Goal: Answer question/provide support

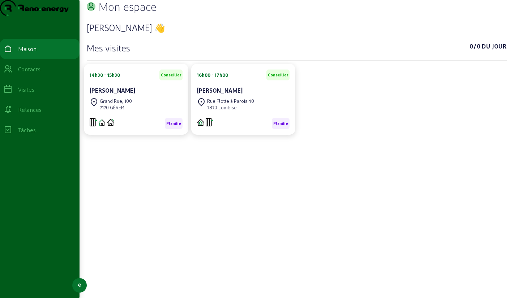
click at [30, 72] on font "Contacts" at bounding box center [29, 68] width 22 height 7
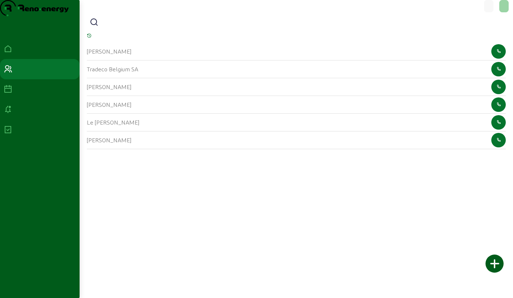
click at [95, 27] on icon at bounding box center [94, 22] width 9 height 9
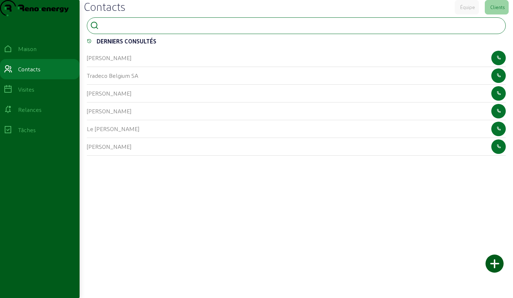
click at [129, 29] on input at bounding box center [134, 25] width 65 height 9
type input "bultot"
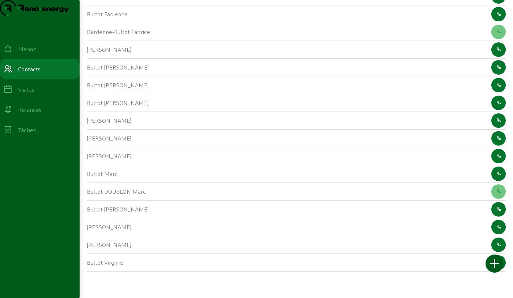
scroll to position [235, 0]
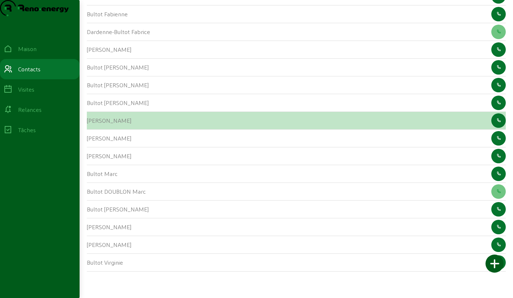
click at [93, 122] on font "[PERSON_NAME]" at bounding box center [109, 120] width 44 height 7
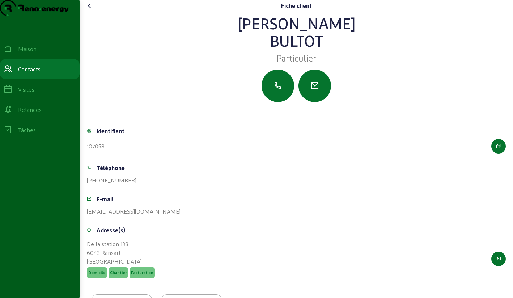
scroll to position [51, 0]
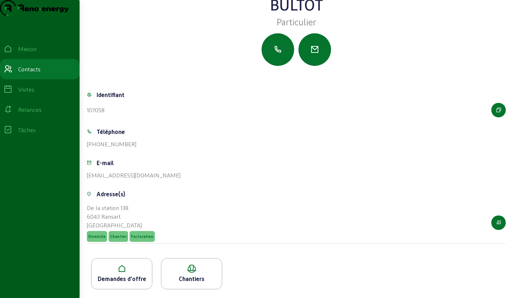
click at [121, 272] on icon at bounding box center [122, 268] width 60 height 9
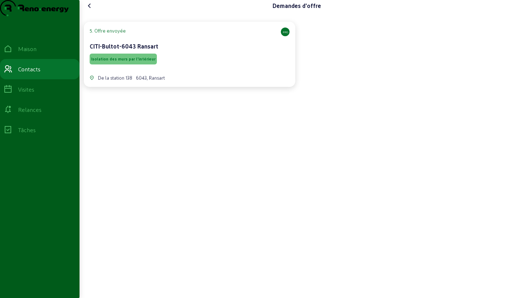
click at [197, 51] on div "CITI-Bultot-6043 Ransart" at bounding box center [190, 46] width 200 height 9
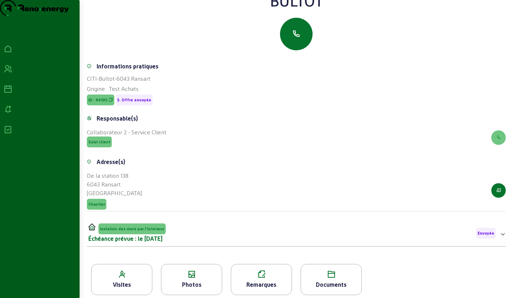
scroll to position [92, 0]
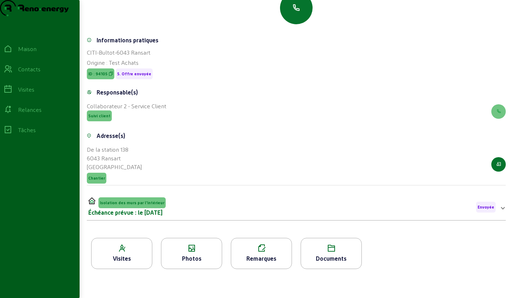
click at [184, 242] on div "Photos" at bounding box center [191, 253] width 61 height 31
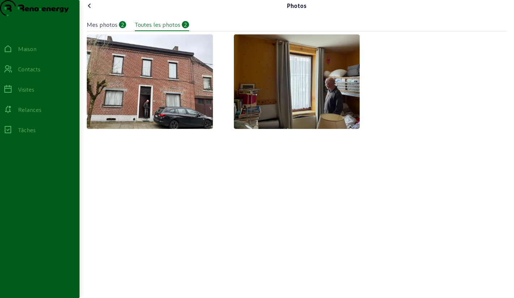
click at [92, 10] on icon at bounding box center [89, 5] width 9 height 9
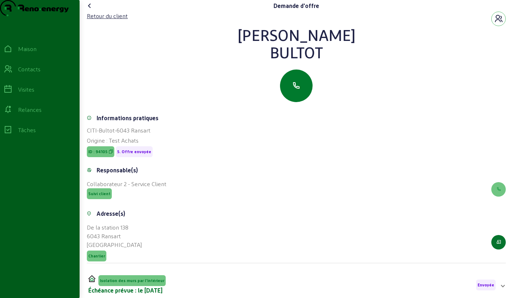
click at [298, 90] on icon "button" at bounding box center [296, 85] width 9 height 9
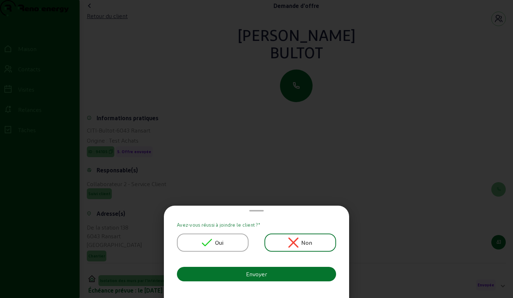
click at [208, 238] on icon at bounding box center [207, 242] width 10 height 10
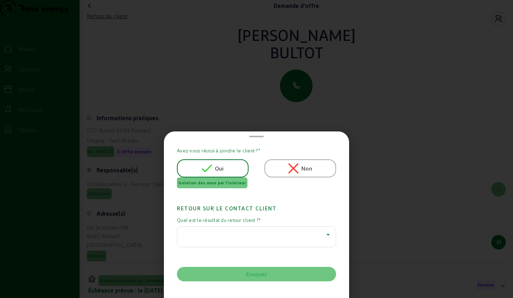
click at [210, 234] on div at bounding box center [254, 234] width 143 height 9
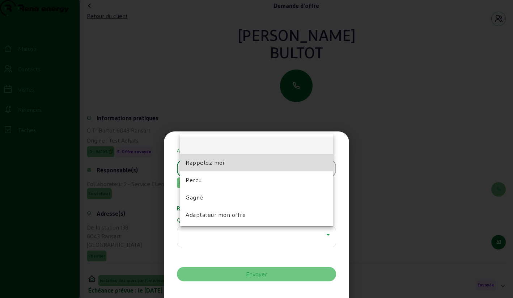
click at [207, 162] on font "Rappelez-moi" at bounding box center [205, 162] width 38 height 7
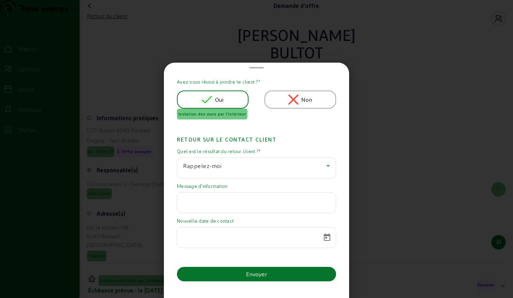
click at [230, 201] on input "text" at bounding box center [256, 200] width 147 height 9
paste input "suite à des travaux prioritaires, je postposerais le projet d’isolation de la f…"
type input "suite à des travaux prioritaires, je postposerais le projet d’isolation de la f…"
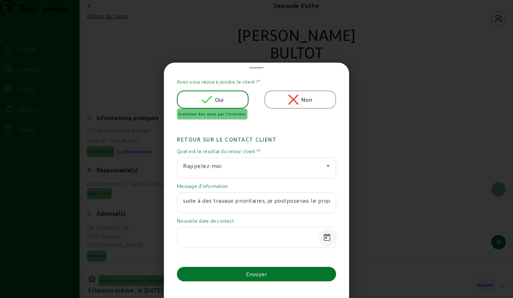
click at [327, 238] on span "Calendrier ouvert" at bounding box center [326, 237] width 17 height 17
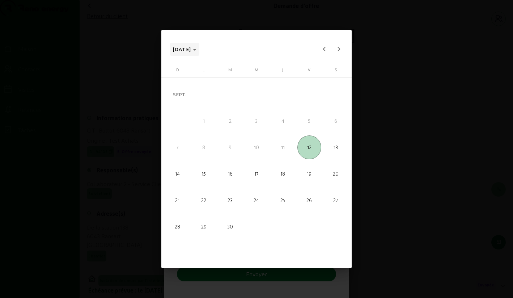
click at [196, 50] on polygon "Choisissez le mois et l'année" at bounding box center [195, 50] width 4 height 2
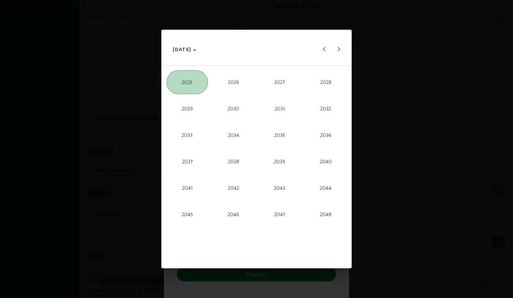
click at [278, 81] on font "2027" at bounding box center [279, 82] width 10 height 6
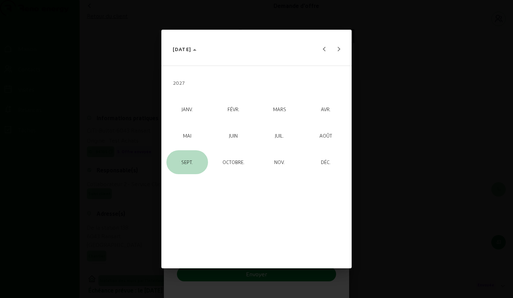
click at [186, 163] on font "SEPT." at bounding box center [187, 162] width 12 height 6
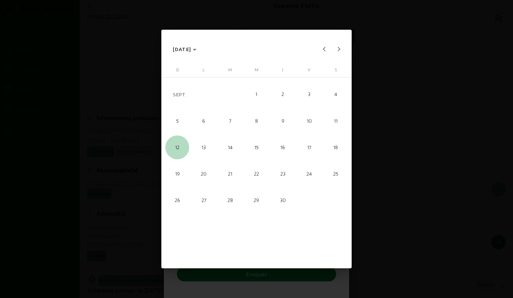
click at [177, 152] on span "12" at bounding box center [177, 147] width 24 height 24
type input "[DATE]"
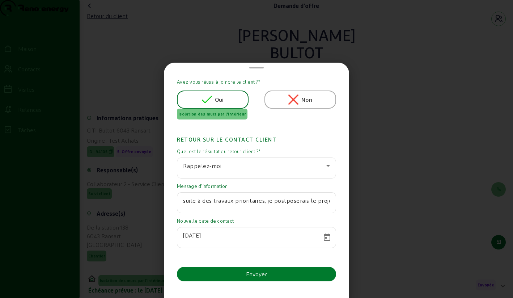
click at [254, 275] on font "Envoyer" at bounding box center [256, 273] width 21 height 7
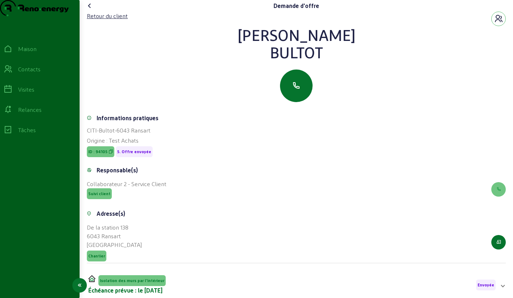
click at [12, 73] on icon at bounding box center [8, 69] width 9 height 9
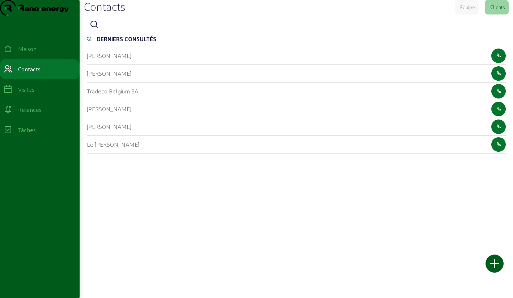
click at [100, 32] on div at bounding box center [296, 24] width 419 height 14
click at [97, 29] on icon at bounding box center [94, 24] width 9 height 9
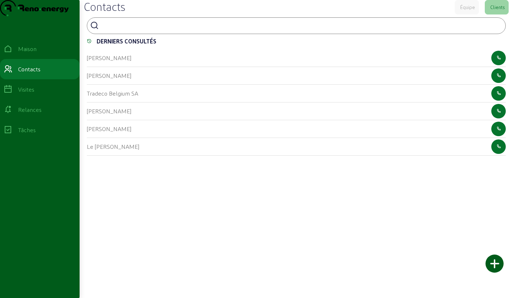
click at [117, 29] on input at bounding box center [134, 25] width 65 height 9
type input "delens"
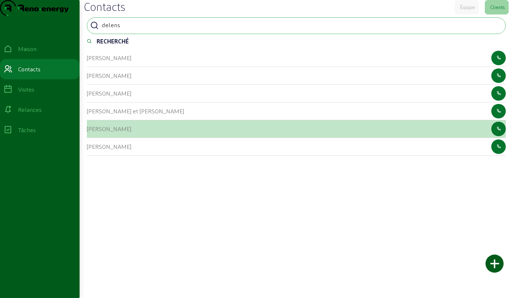
click at [95, 132] on font "[PERSON_NAME]" at bounding box center [109, 128] width 44 height 7
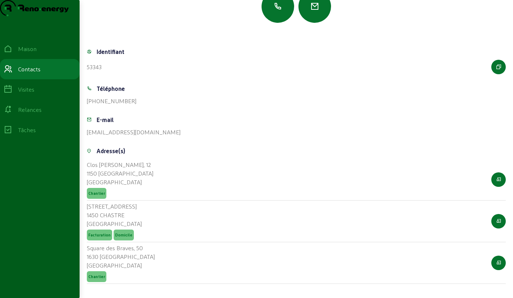
scroll to position [134, 0]
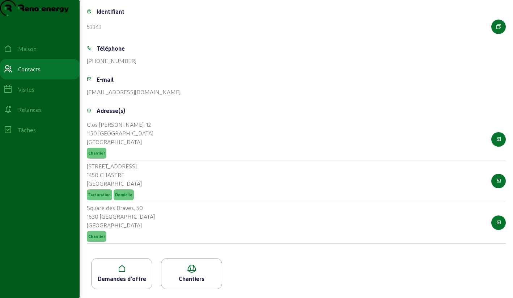
click at [129, 265] on icon at bounding box center [122, 268] width 60 height 9
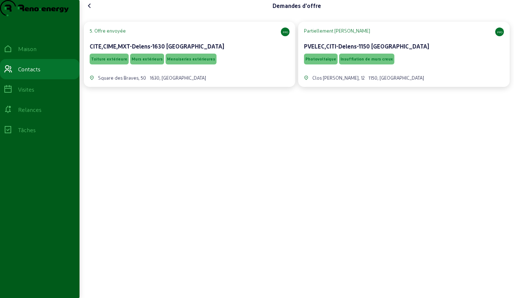
click at [241, 66] on div "Toiture extérieure Murs extérieurs Menuiseries extérieures" at bounding box center [190, 59] width 200 height 14
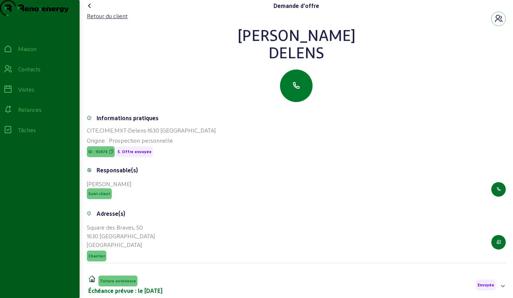
click at [289, 102] on button "button" at bounding box center [296, 85] width 33 height 33
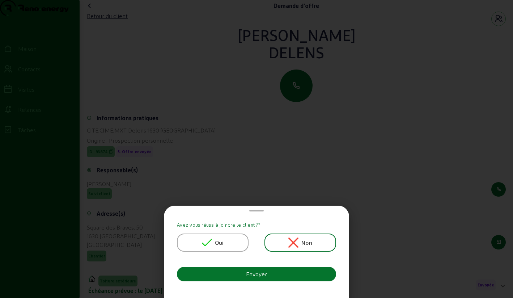
click at [203, 239] on div "Oui" at bounding box center [213, 242] width 72 height 18
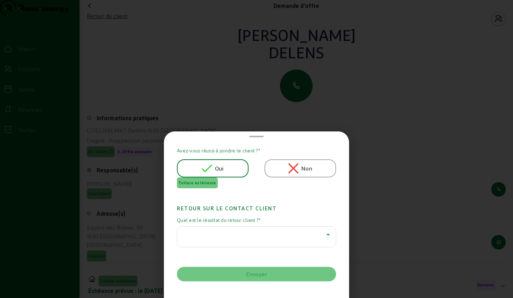
click at [206, 232] on div at bounding box center [254, 234] width 143 height 9
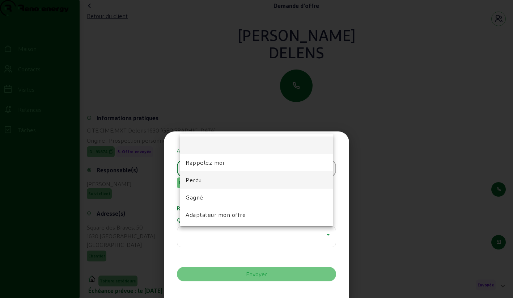
click at [200, 182] on font "Perdu" at bounding box center [194, 179] width 16 height 7
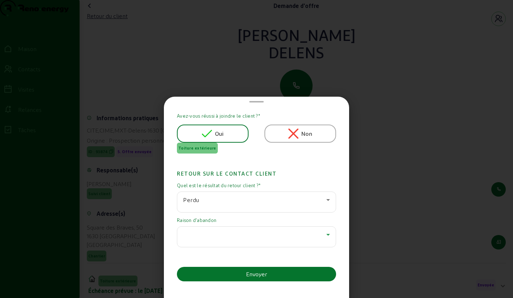
click at [203, 231] on div at bounding box center [254, 234] width 143 height 9
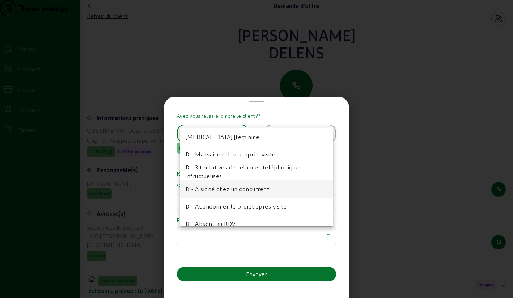
scroll to position [19, 0]
click at [213, 210] on span "D - Abandonner le projet après visite" at bounding box center [236, 205] width 101 height 9
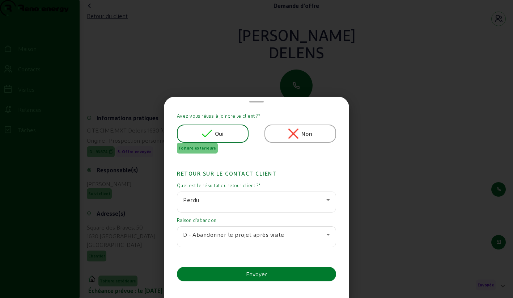
click at [217, 277] on button "Envoyer" at bounding box center [256, 274] width 159 height 14
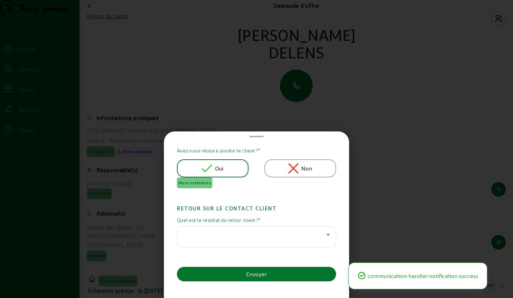
click at [212, 233] on div at bounding box center [254, 234] width 143 height 9
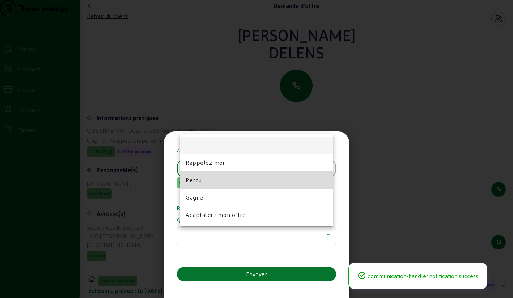
click at [196, 182] on font "Perdu" at bounding box center [194, 179] width 16 height 7
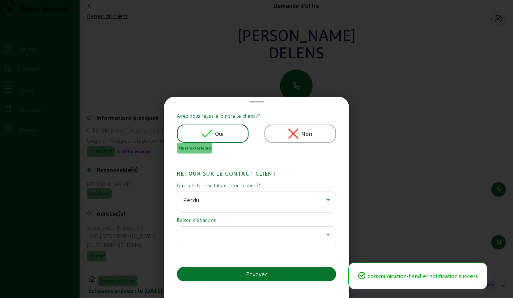
click at [198, 235] on div at bounding box center [254, 234] width 143 height 9
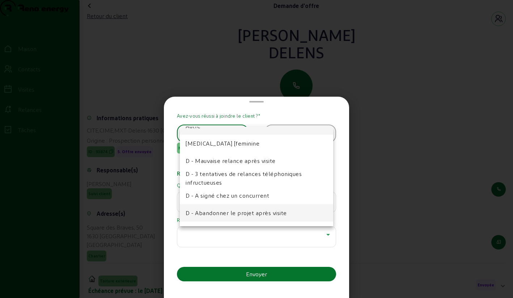
scroll to position [16, 0]
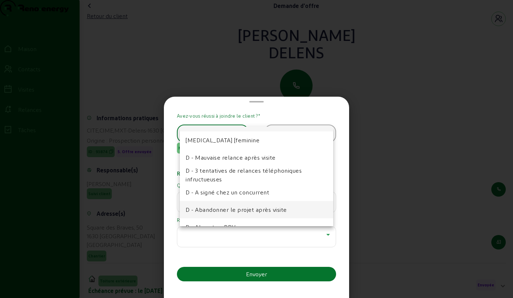
click at [205, 211] on font "D - Abandonner le projet après visite" at bounding box center [236, 209] width 101 height 7
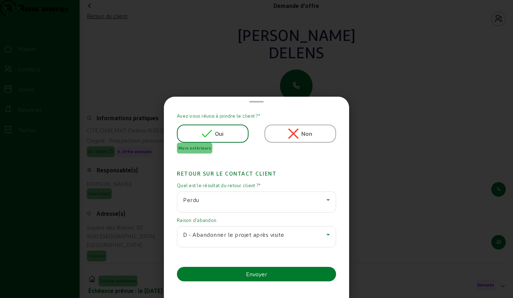
click at [209, 275] on button "Envoyer" at bounding box center [256, 274] width 159 height 14
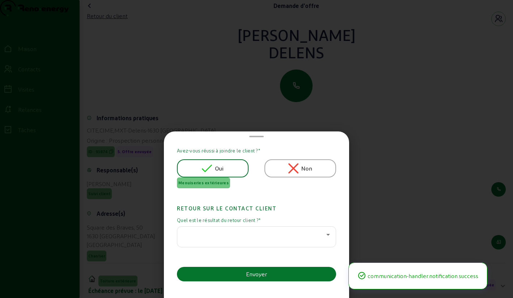
click at [211, 233] on div at bounding box center [254, 234] width 143 height 9
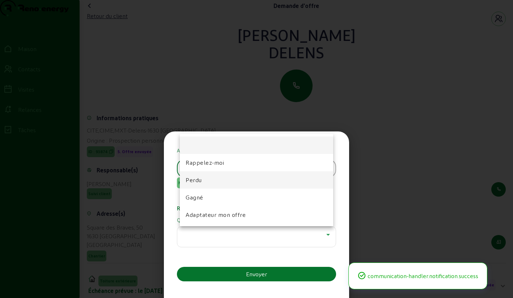
click at [198, 182] on font "Perdu" at bounding box center [194, 179] width 16 height 7
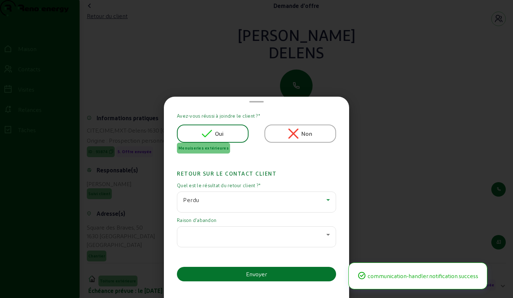
click at [208, 234] on div at bounding box center [254, 234] width 143 height 9
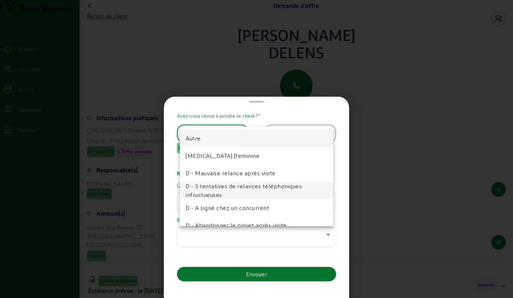
scroll to position [9, 0]
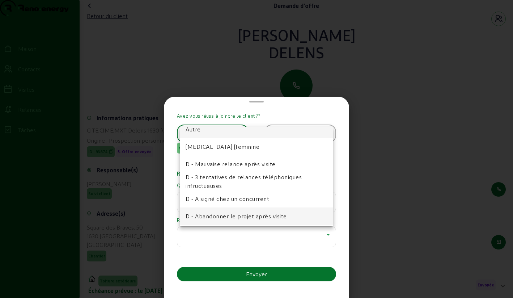
click at [208, 218] on font "D - Abandonner le projet après visite" at bounding box center [236, 215] width 101 height 7
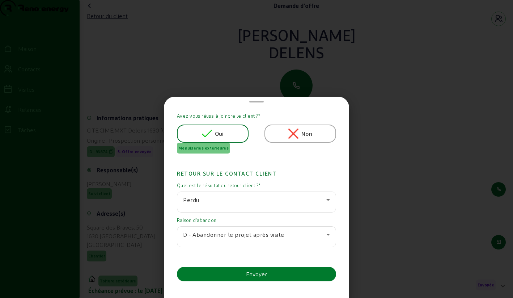
click at [218, 270] on button "Envoyer" at bounding box center [256, 274] width 159 height 14
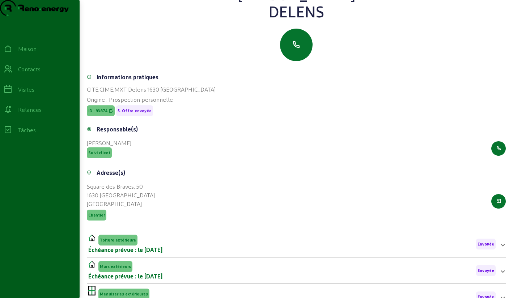
scroll to position [0, 0]
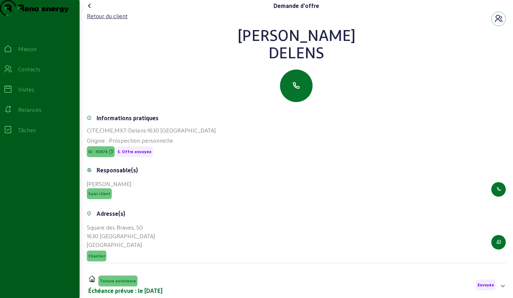
click at [92, 10] on icon at bounding box center [89, 5] width 9 height 9
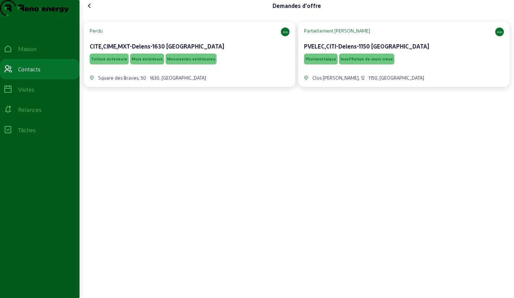
click at [324, 52] on div "Partiellement [PERSON_NAME] PPO PVELEC,CITI-Delens-1150 [GEOGRAPHIC_DATA]" at bounding box center [404, 39] width 200 height 25
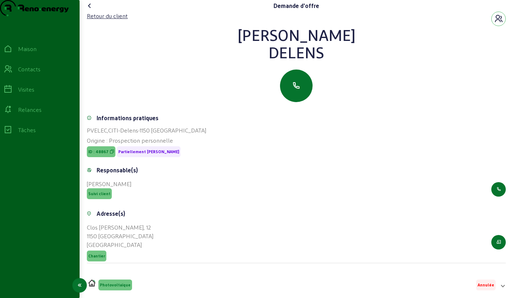
click at [12, 73] on icon at bounding box center [8, 69] width 9 height 9
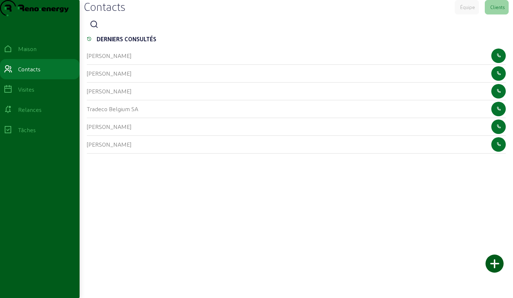
click at [100, 32] on div at bounding box center [296, 24] width 419 height 14
click at [112, 32] on div at bounding box center [296, 24] width 419 height 14
click at [94, 29] on icon at bounding box center [94, 24] width 9 height 9
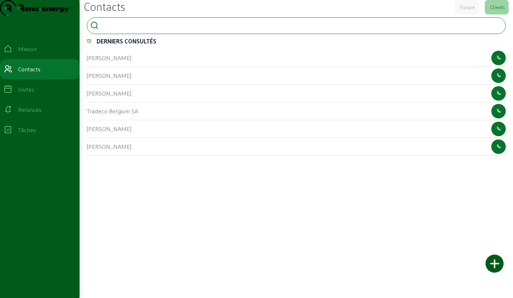
click at [115, 29] on input at bounding box center [134, 25] width 65 height 9
type input "pirard"
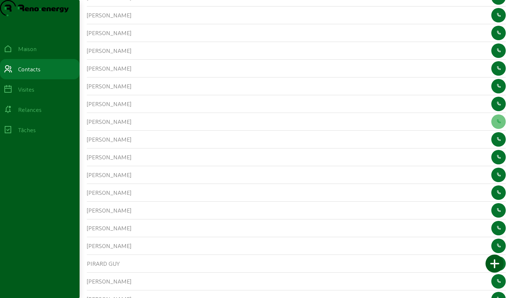
scroll to position [167, 0]
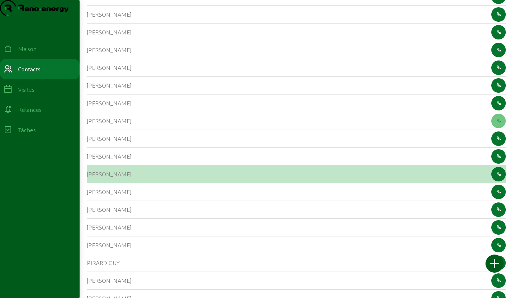
click at [94, 177] on font "[PERSON_NAME]" at bounding box center [109, 173] width 44 height 7
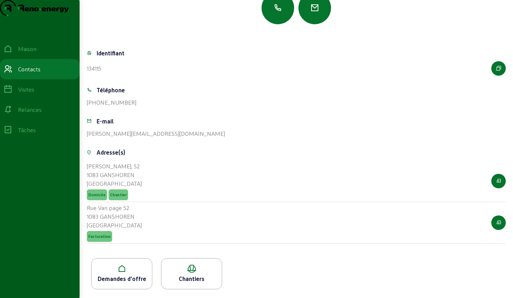
scroll to position [92, 0]
click at [125, 271] on icon at bounding box center [122, 268] width 60 height 9
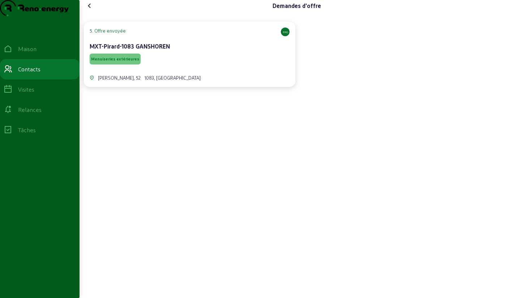
click at [180, 66] on div "Menuiseries extérieures" at bounding box center [190, 59] width 200 height 14
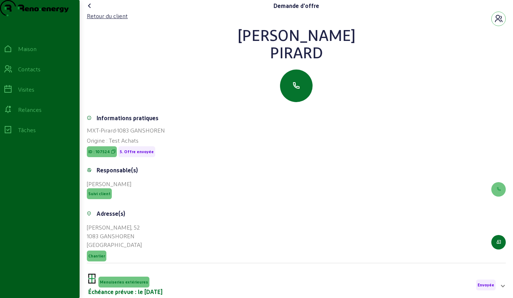
scroll to position [92, 0]
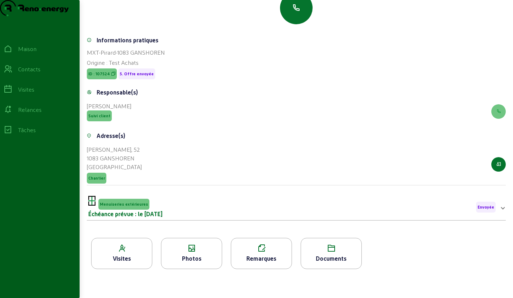
click at [192, 249] on icon at bounding box center [191, 248] width 60 height 9
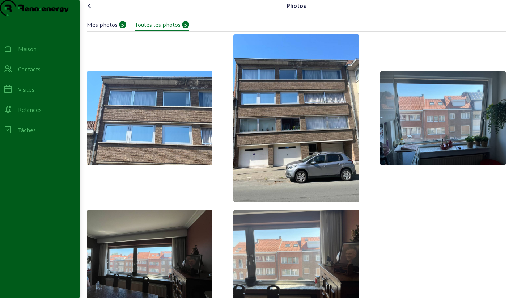
click at [90, 10] on icon at bounding box center [89, 5] width 9 height 9
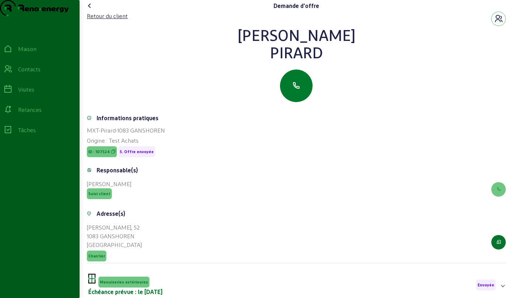
click at [292, 90] on icon "button" at bounding box center [296, 85] width 9 height 9
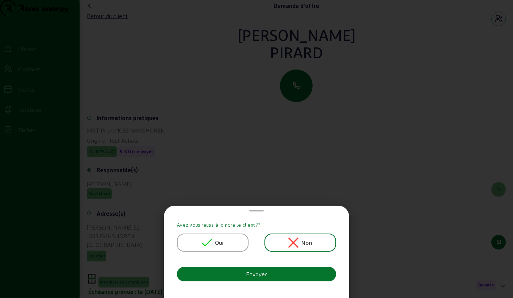
click at [220, 238] on span "Oui" at bounding box center [219, 242] width 9 height 9
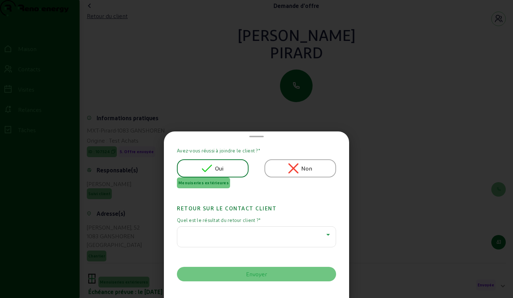
click at [220, 238] on div at bounding box center [254, 234] width 143 height 9
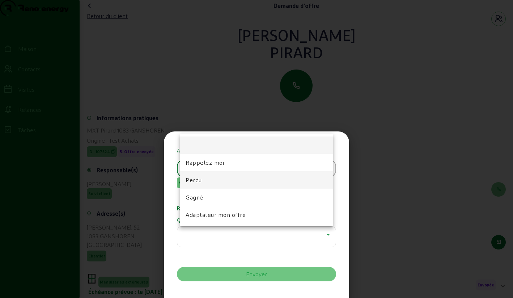
click at [198, 180] on font "Perdu" at bounding box center [194, 179] width 16 height 7
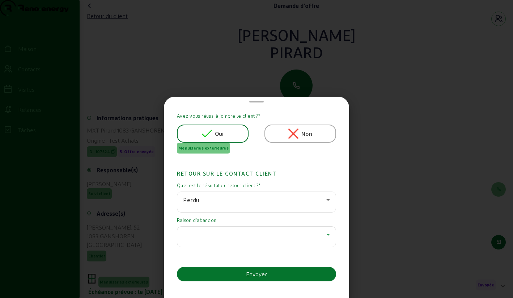
click at [213, 230] on div at bounding box center [254, 234] width 143 height 9
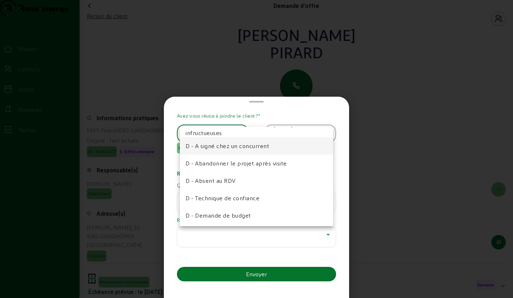
scroll to position [75, 0]
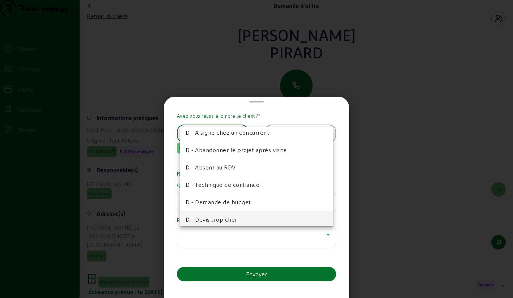
click at [213, 217] on font "D - Devis trop cher" at bounding box center [212, 219] width 52 height 7
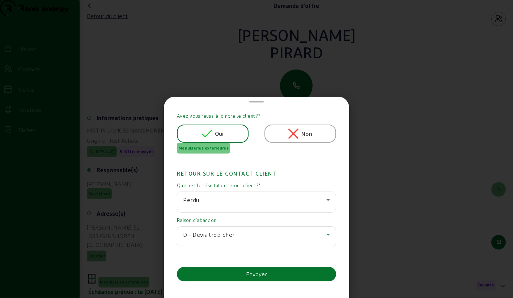
click at [230, 235] on font "D - Devis trop cher" at bounding box center [209, 234] width 52 height 7
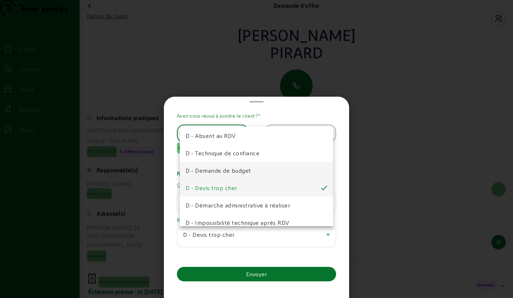
scroll to position [104, 0]
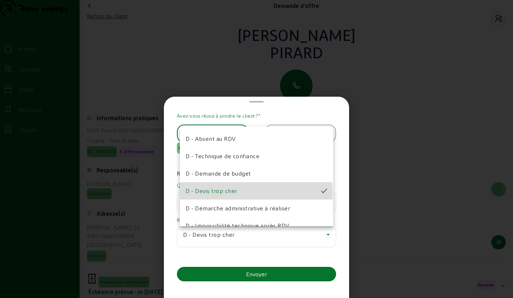
click at [228, 194] on span "D - Devis trop cher" at bounding box center [212, 190] width 52 height 9
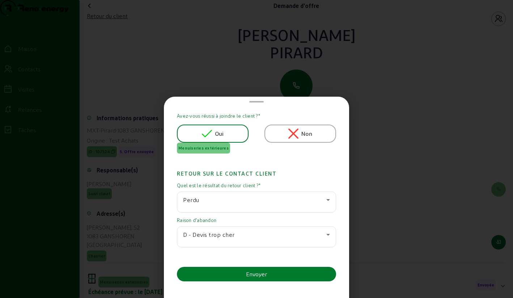
click at [232, 275] on button "Envoyer" at bounding box center [256, 274] width 159 height 14
